Goal: Check status: Check status

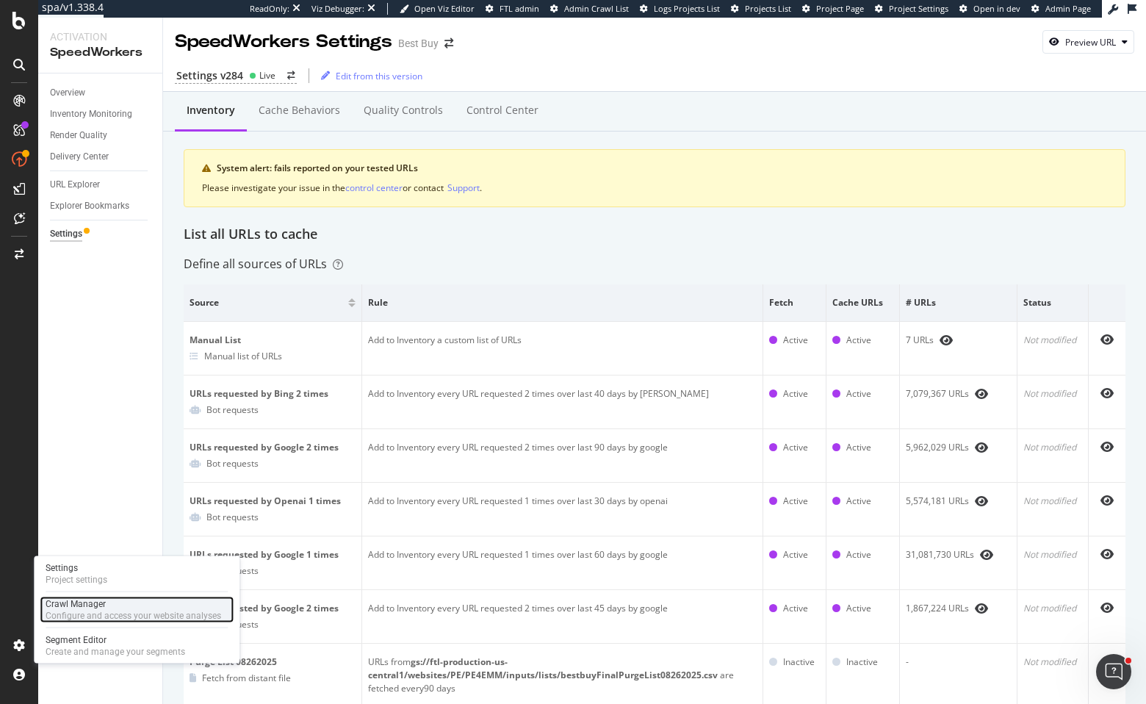
click at [57, 616] on div "Configure and access your website analyses" at bounding box center [134, 616] width 176 height 12
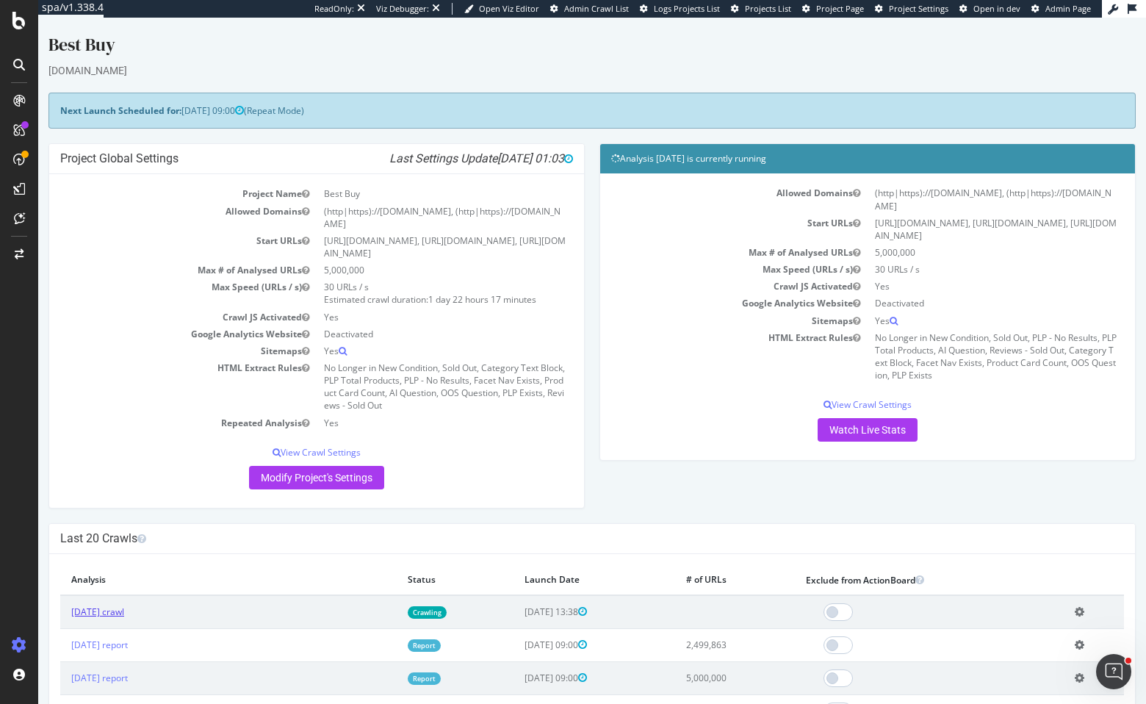
click at [111, 607] on link "[DATE] crawl" at bounding box center [97, 612] width 53 height 12
